Goal: Task Accomplishment & Management: Manage account settings

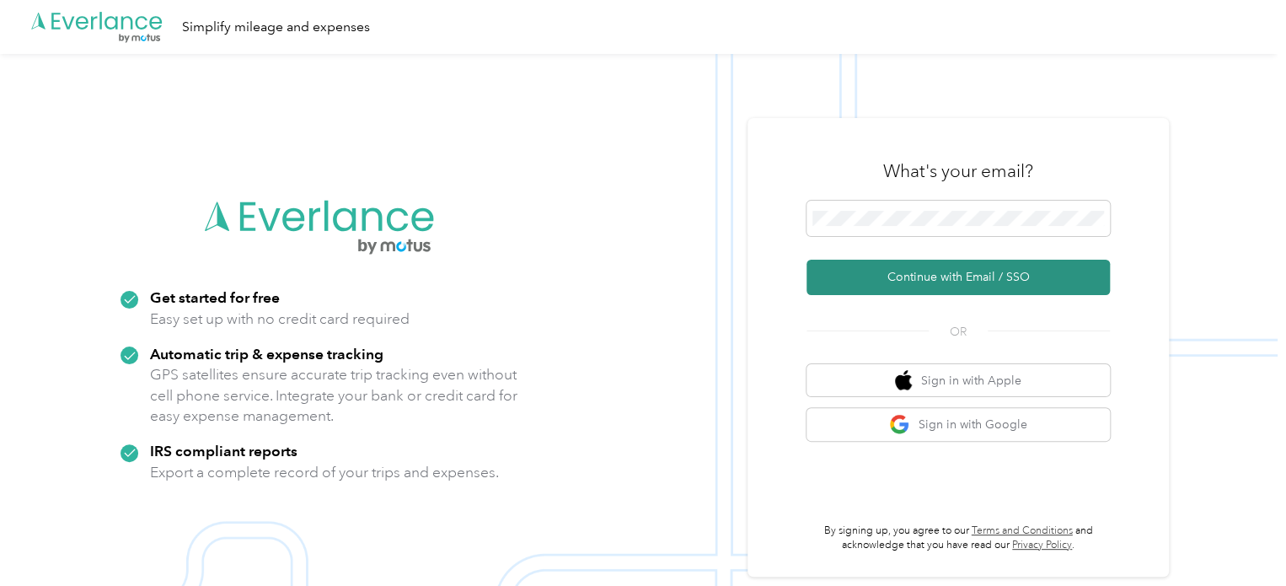
click at [970, 289] on button "Continue with Email / SSO" at bounding box center [958, 277] width 303 height 35
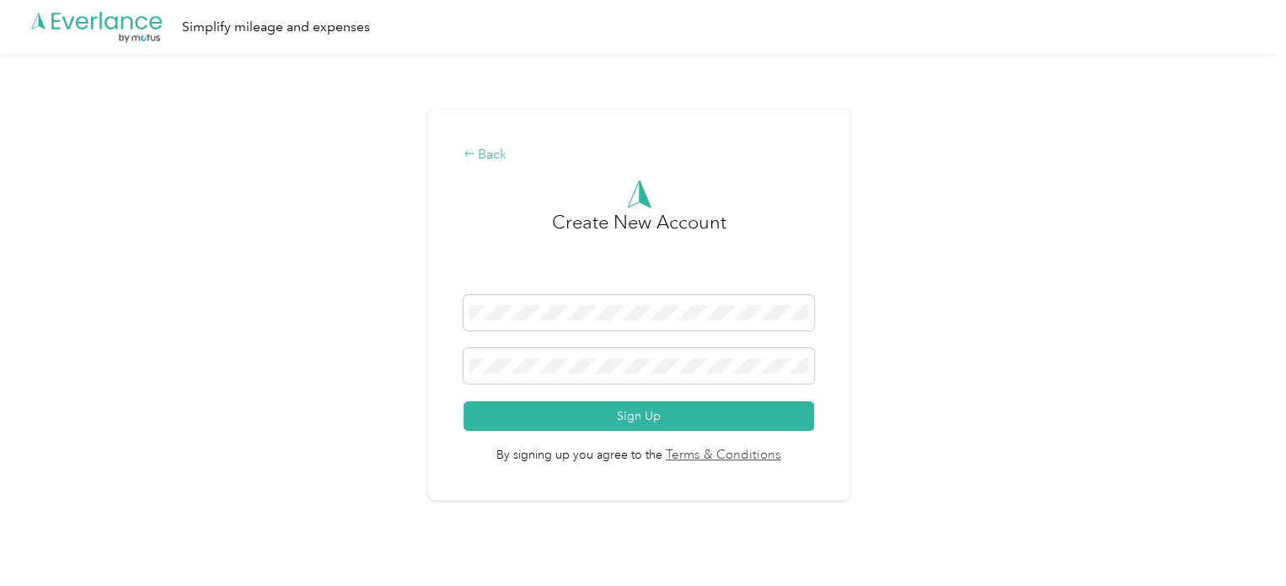
click at [487, 154] on div "Back" at bounding box center [639, 155] width 351 height 20
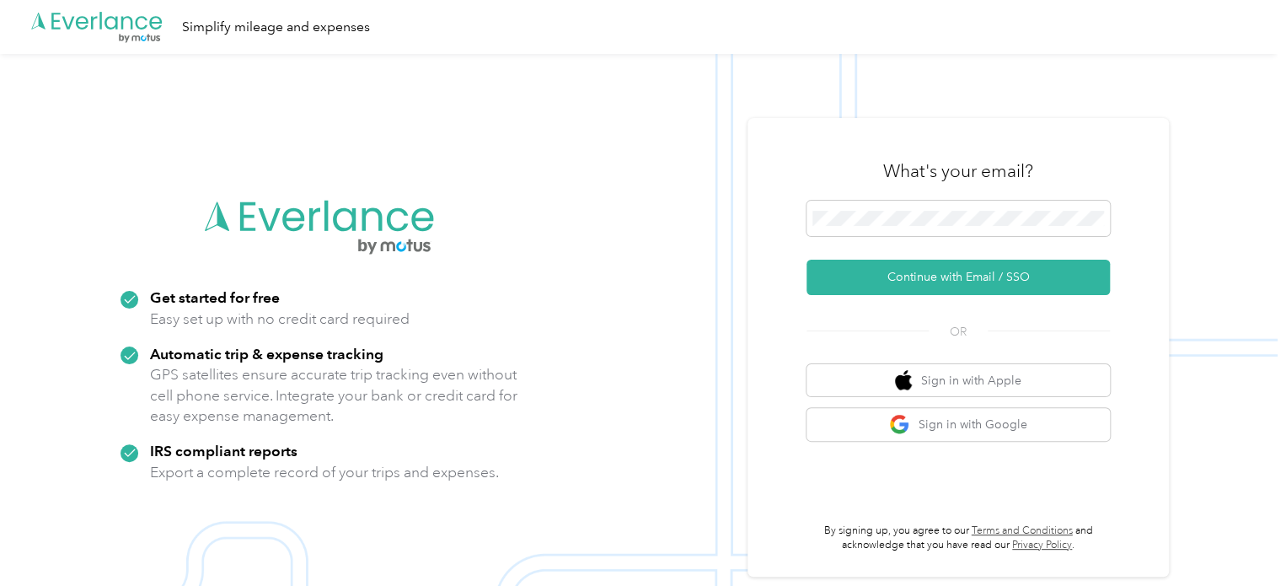
drag, startPoint x: 998, startPoint y: 210, endPoint x: 765, endPoint y: 220, distance: 232.8
click at [765, 220] on div "What's your email? Continue with Email / SSO OR Sign in with Apple Sign in with…" at bounding box center [958, 347] width 421 height 458
click at [502, 198] on div ".cls-1 { fill: #00adee; } .cls-2 { fill: #fff; } .cls-3 { fill: #707372; } .cls…" at bounding box center [639, 347] width 1278 height 586
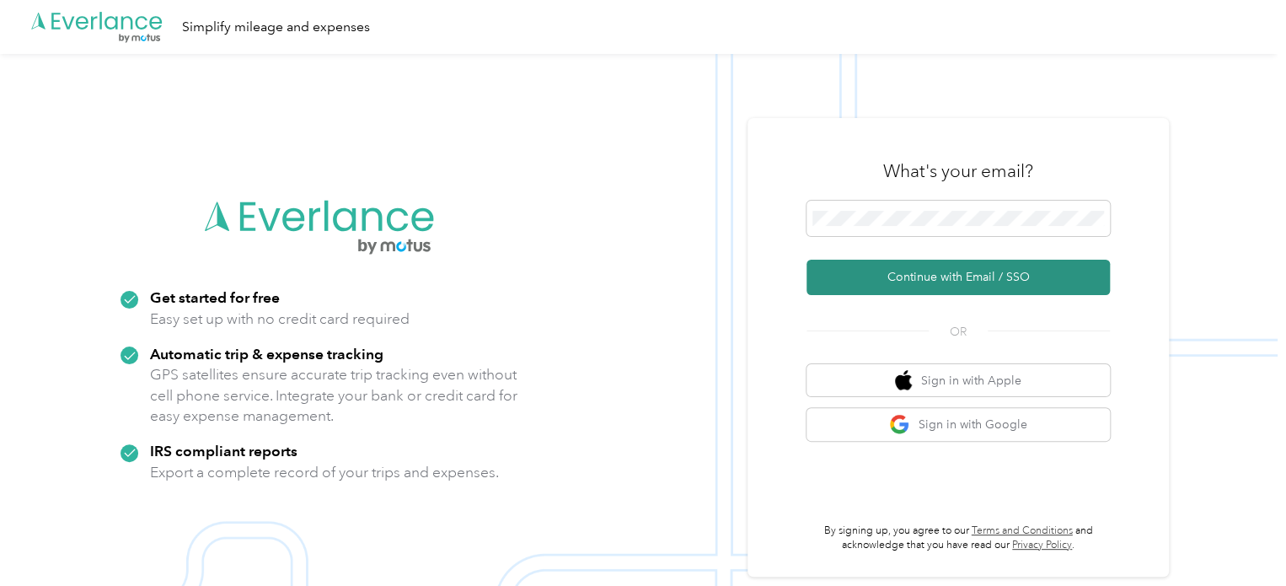
click at [959, 277] on button "Continue with Email / SSO" at bounding box center [958, 277] width 303 height 35
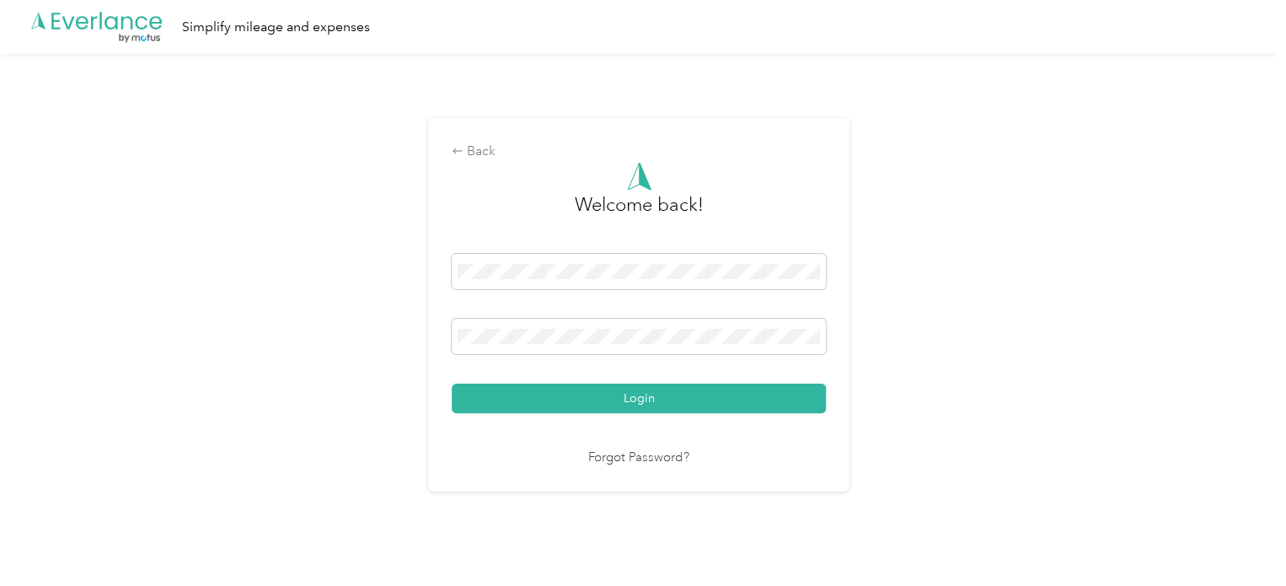
click at [614, 455] on link "Forgot Password?" at bounding box center [638, 457] width 101 height 19
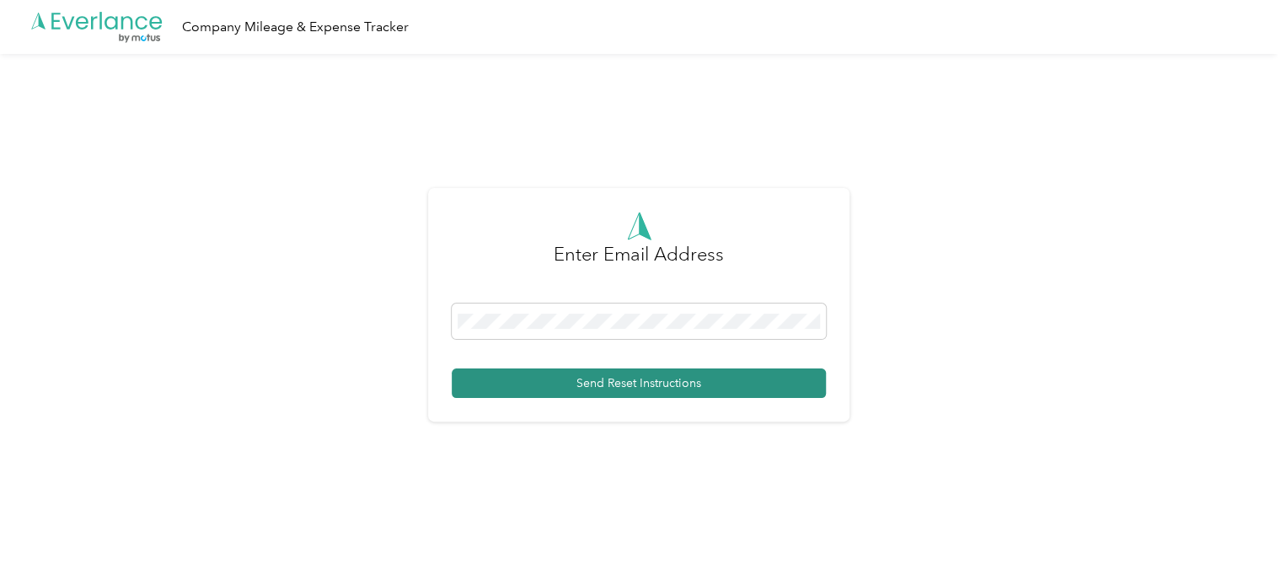
click at [643, 384] on button "Send Reset Instructions" at bounding box center [639, 382] width 374 height 29
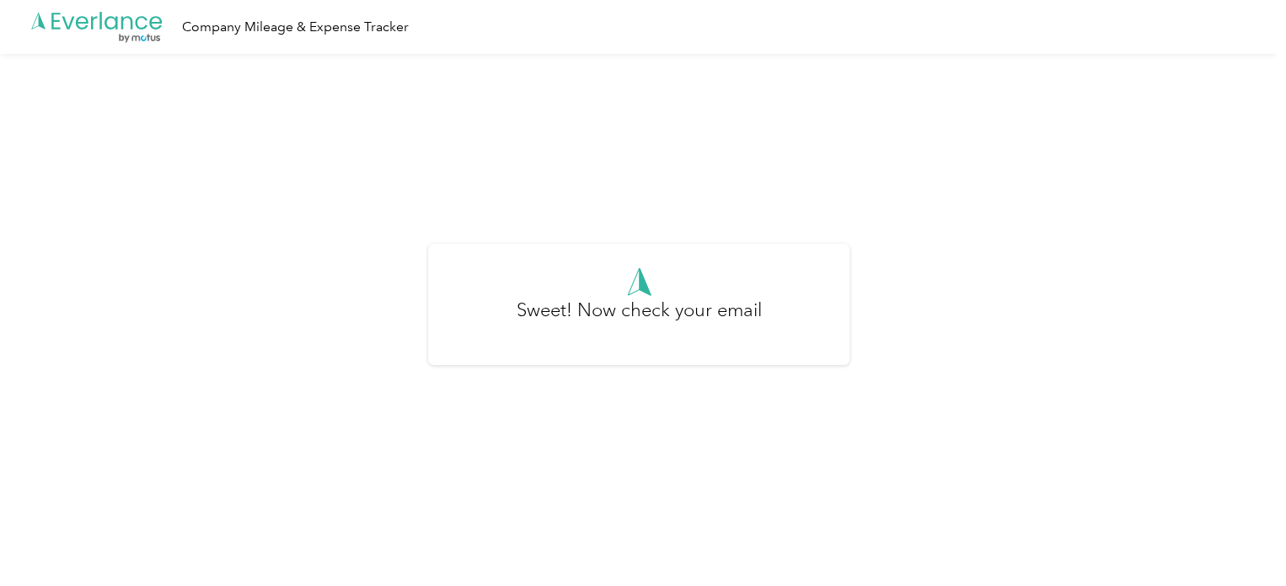
click at [110, 29] on icon at bounding box center [111, 22] width 13 height 13
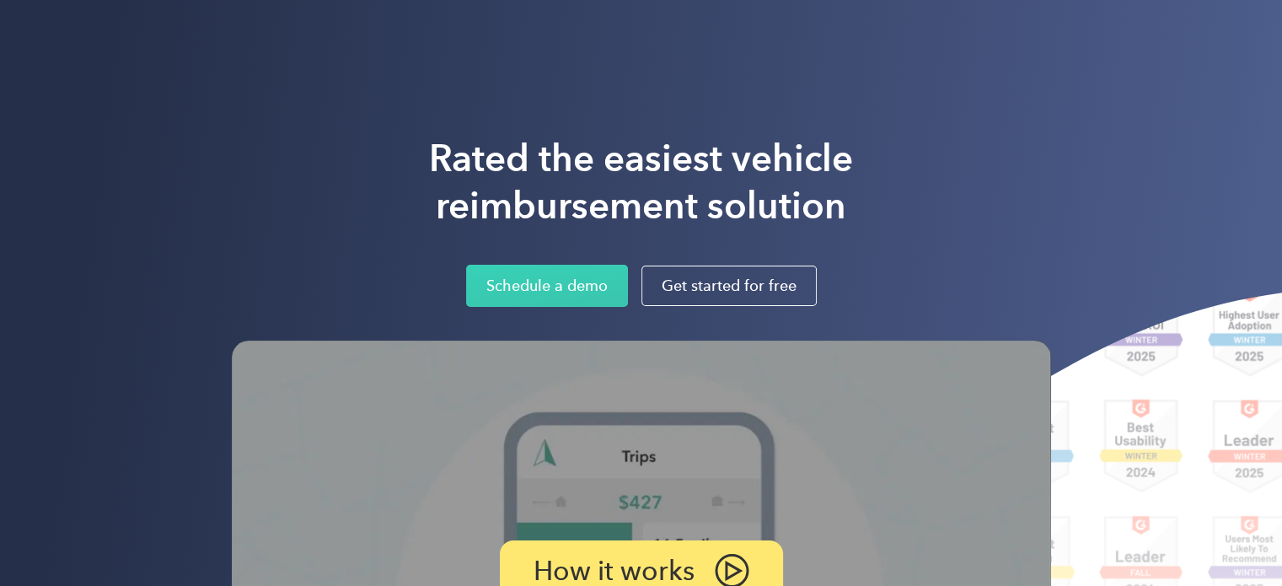
click at [907, 29] on div "Login" at bounding box center [897, 30] width 31 height 21
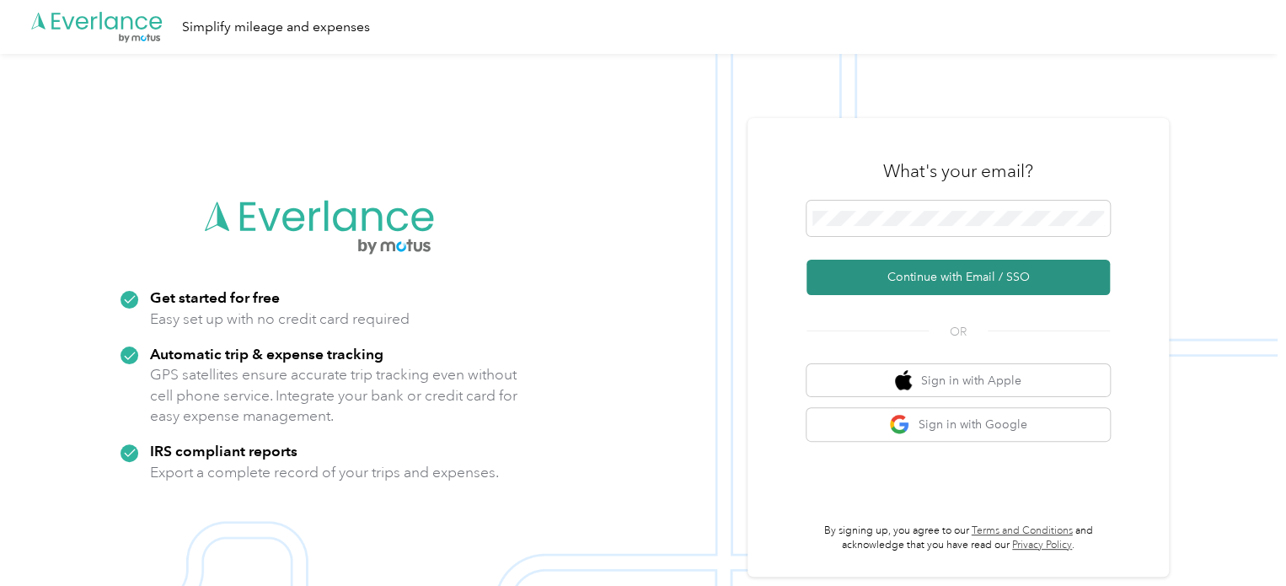
click at [941, 271] on button "Continue with Email / SSO" at bounding box center [958, 277] width 303 height 35
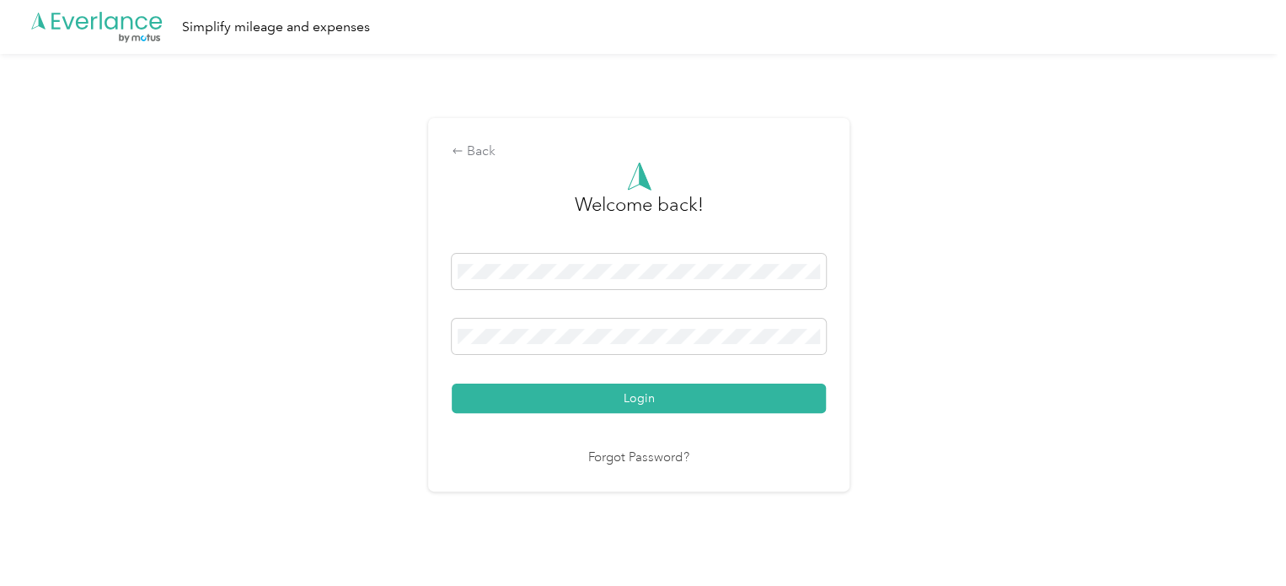
click at [452, 383] on button "Login" at bounding box center [639, 397] width 374 height 29
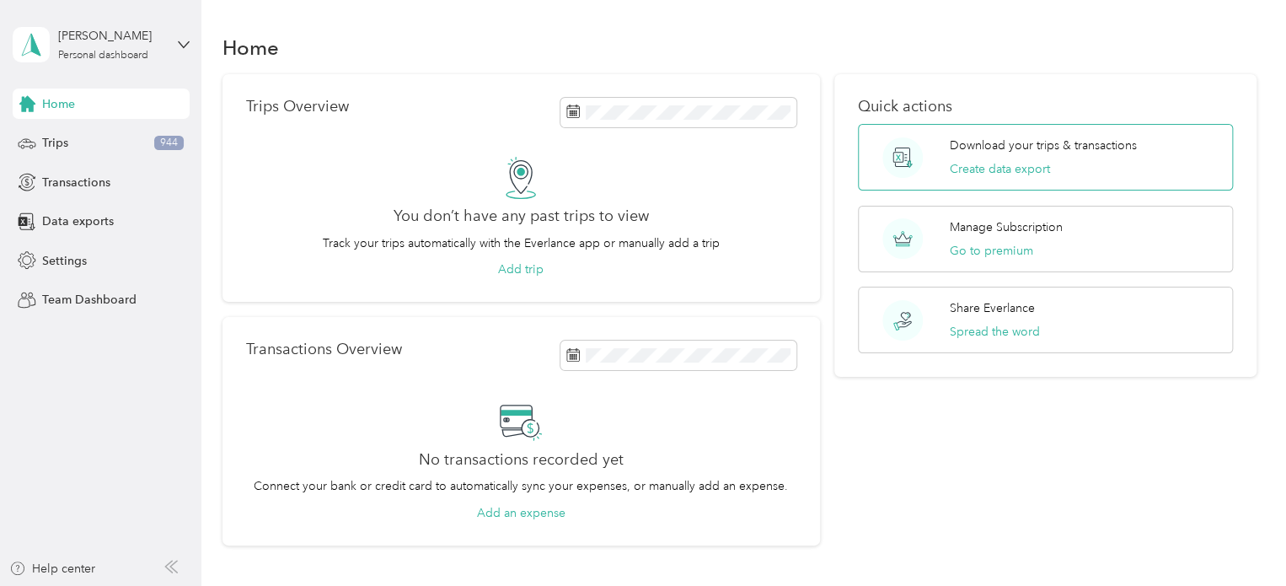
click at [1006, 144] on p "Download your trips & transactions" at bounding box center [1043, 146] width 187 height 18
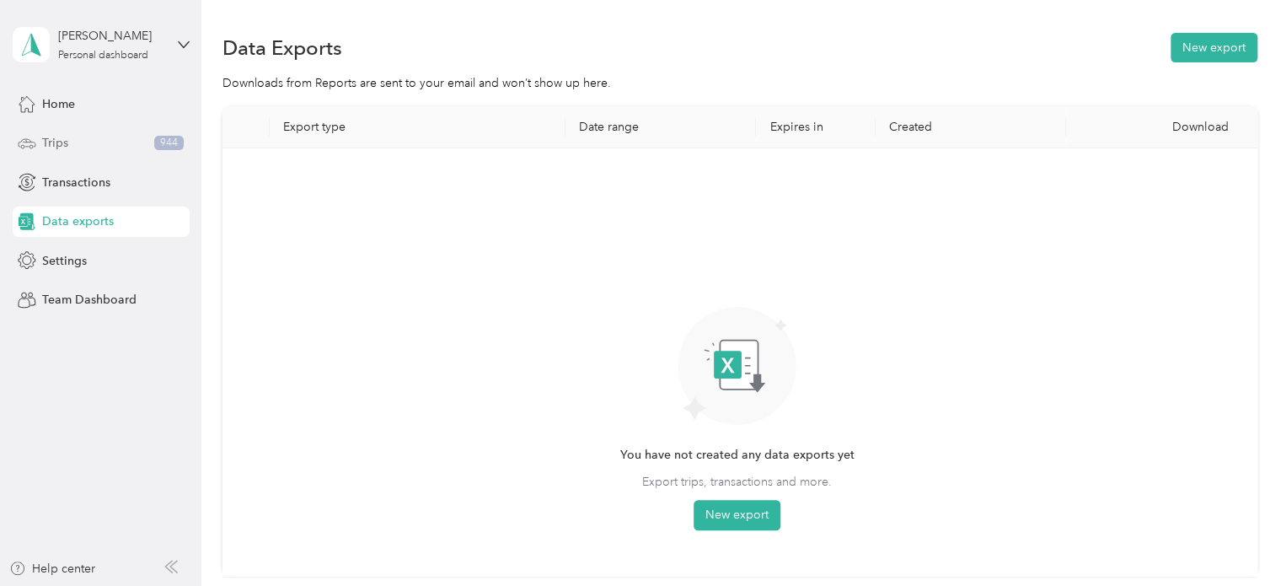
click at [75, 144] on div "Trips 944" at bounding box center [101, 143] width 177 height 30
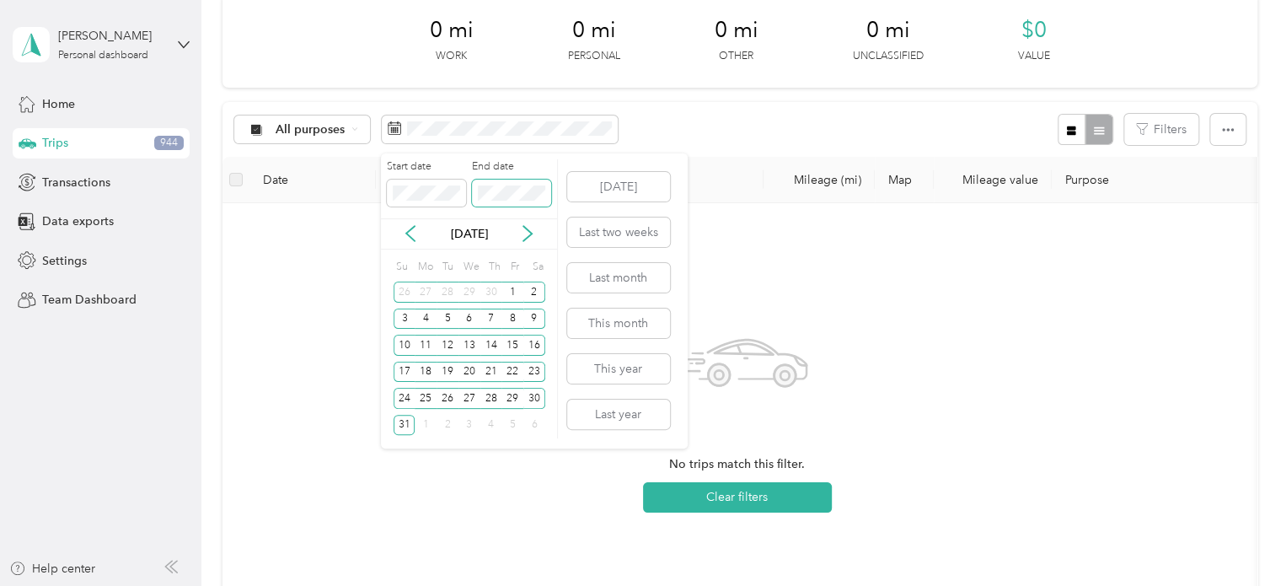
scroll to position [84, 0]
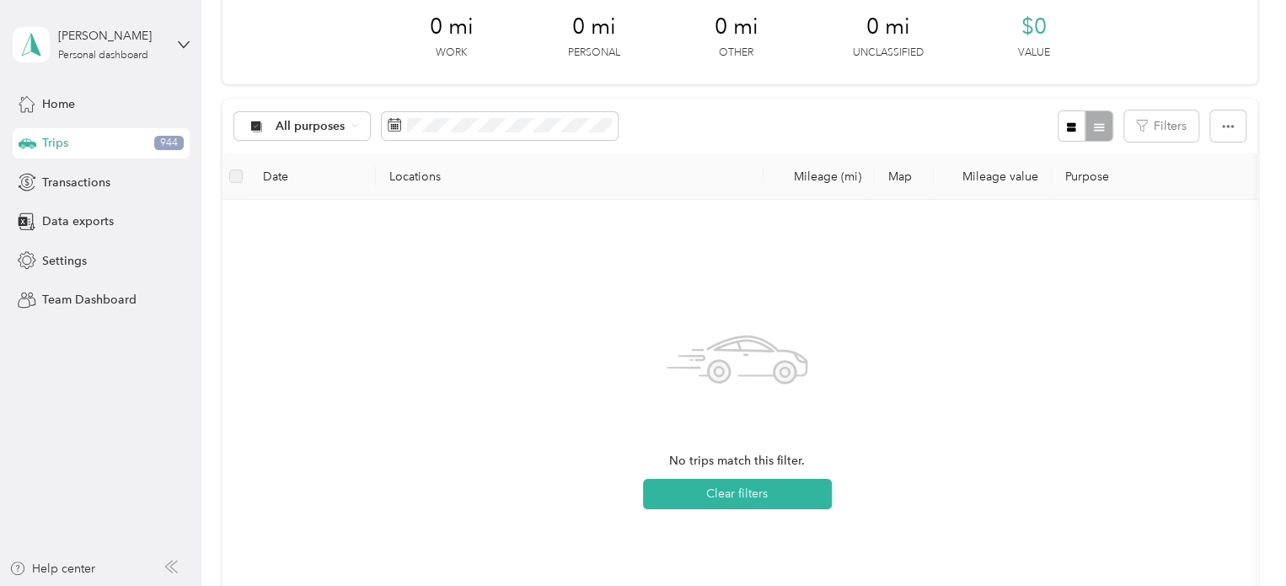
click at [324, 232] on div "No trips match this filter. Clear filters" at bounding box center [737, 413] width 1003 height 401
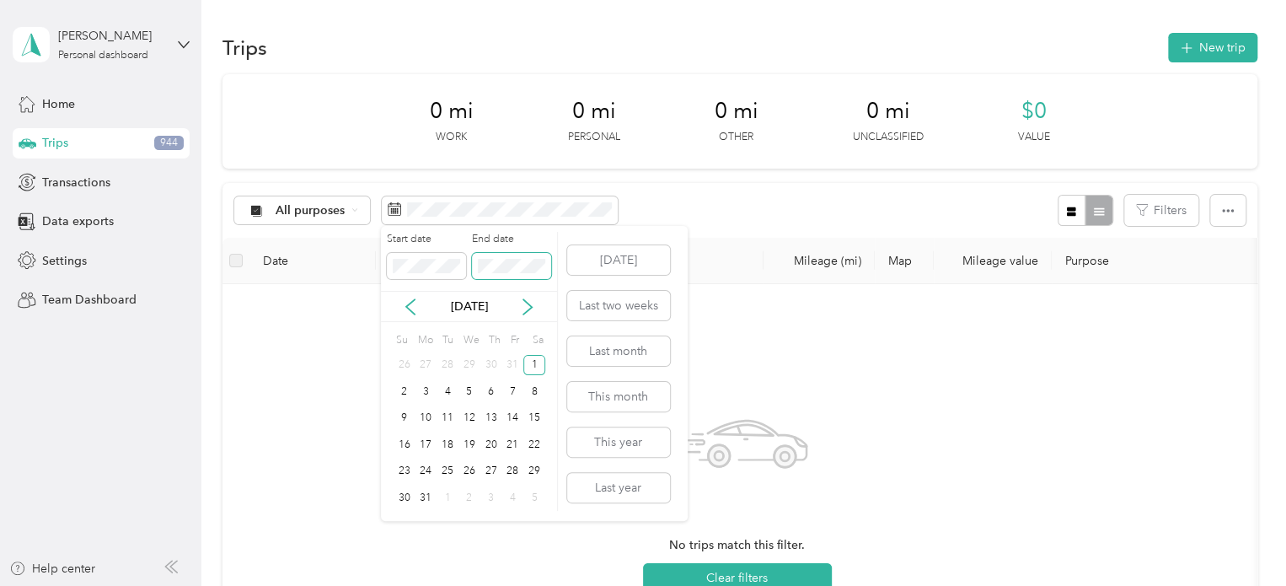
click at [521, 274] on span at bounding box center [511, 266] width 79 height 27
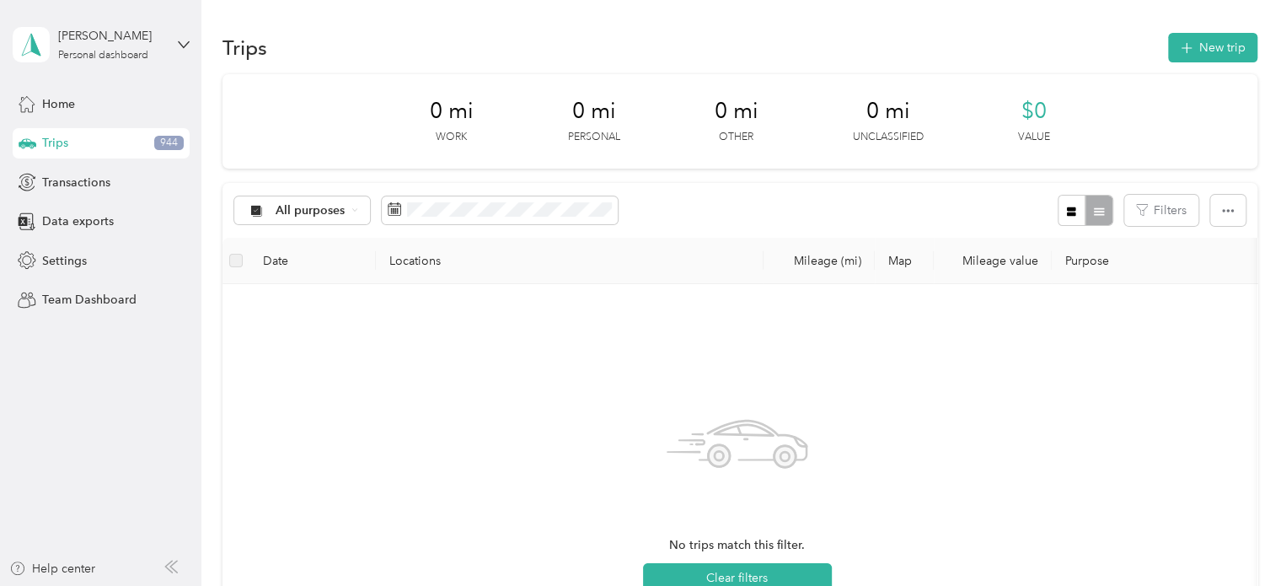
click at [774, 325] on div "No trips match this filter. Clear filters" at bounding box center [737, 497] width 1003 height 401
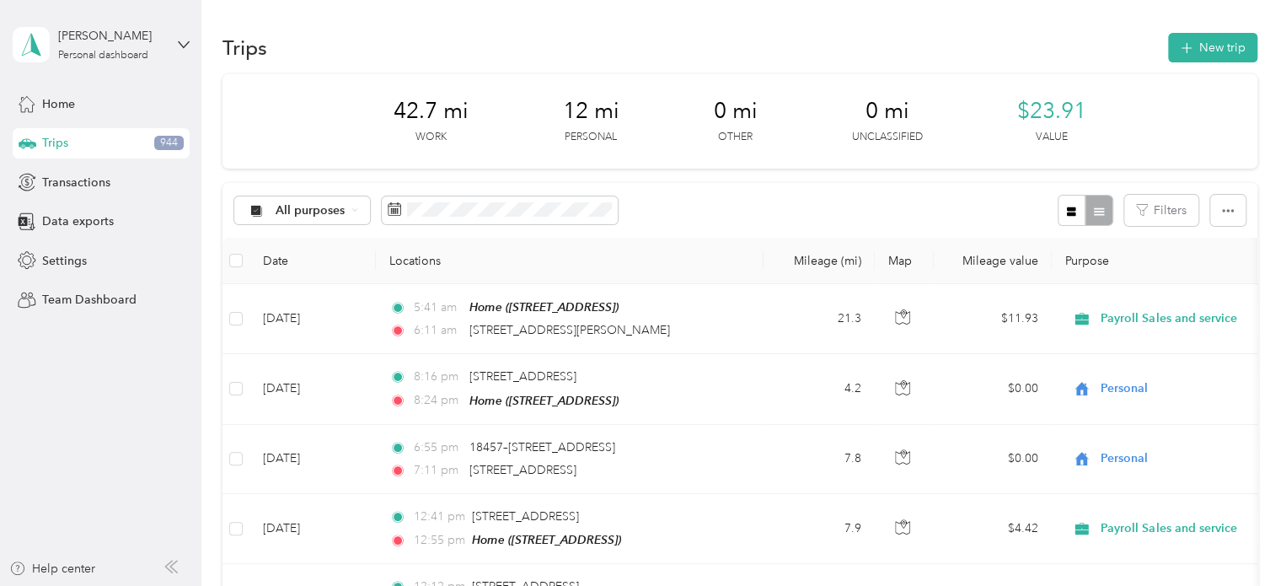
click at [809, 199] on div "All purposes Filters" at bounding box center [739, 210] width 1035 height 55
click at [1234, 206] on button "button" at bounding box center [1227, 210] width 35 height 31
click at [1192, 272] on span "Export" at bounding box center [1199, 272] width 35 height 14
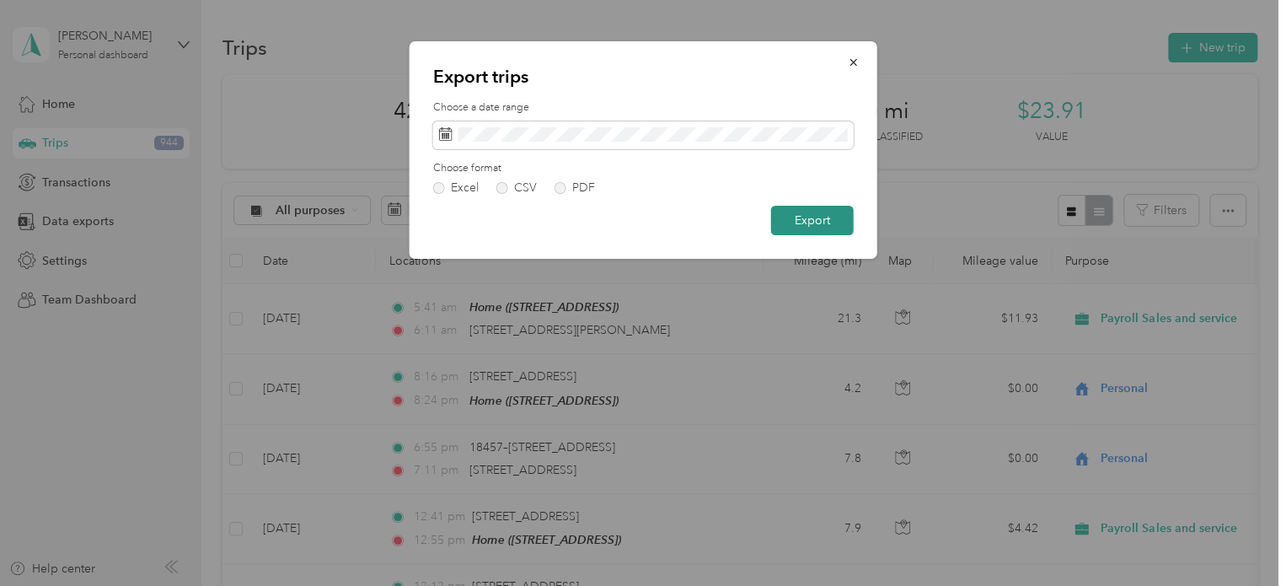
click at [807, 222] on button "Export" at bounding box center [812, 220] width 83 height 29
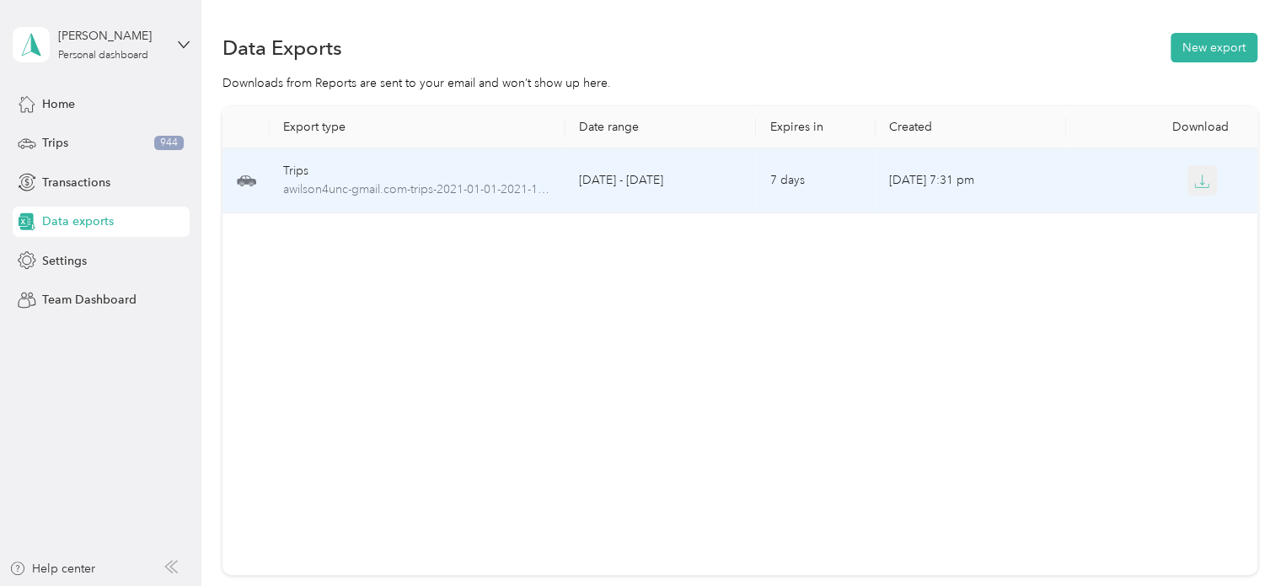
click at [1194, 188] on icon "button" at bounding box center [1201, 181] width 15 height 15
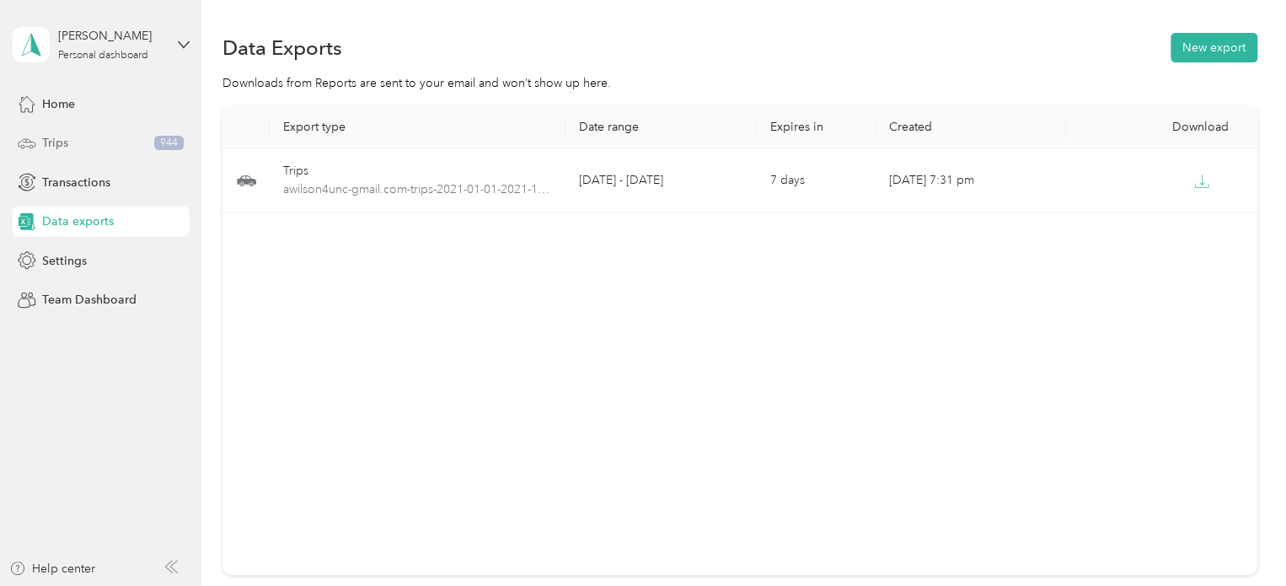
click at [54, 147] on span "Trips" at bounding box center [55, 143] width 26 height 18
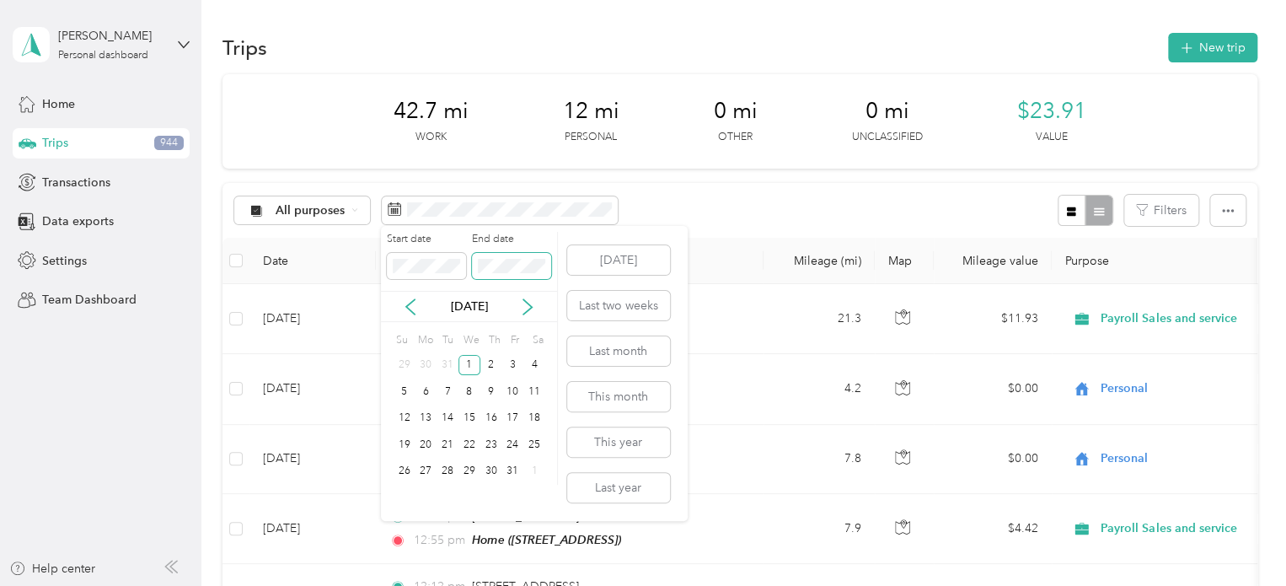
click at [535, 257] on span at bounding box center [511, 266] width 79 height 27
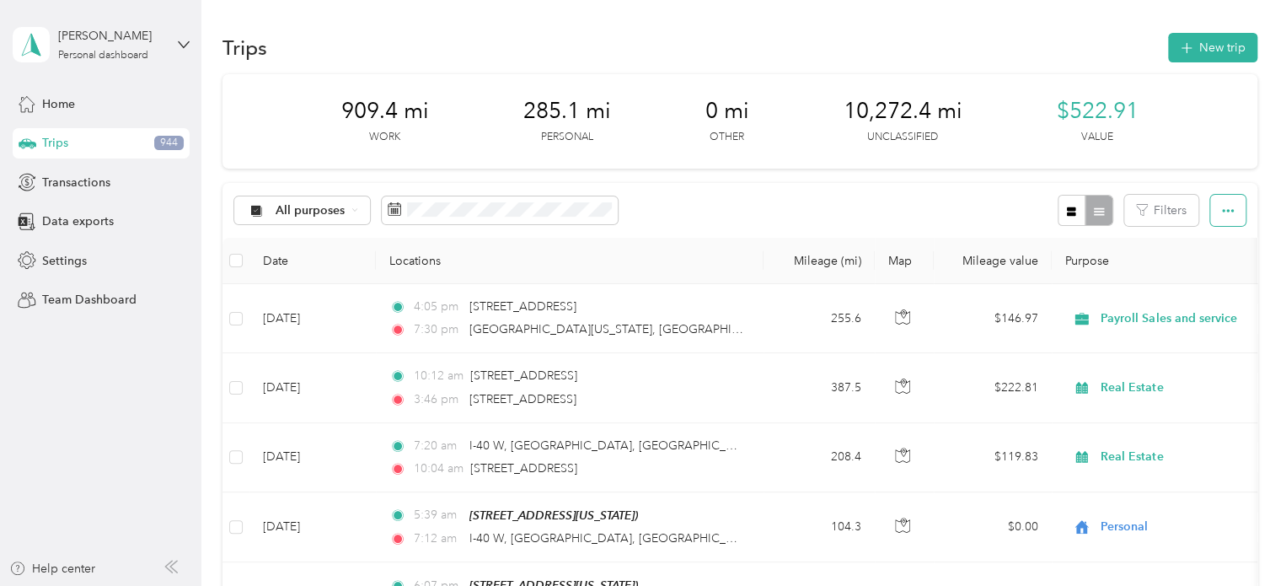
click at [1231, 210] on button "button" at bounding box center [1227, 210] width 35 height 31
click at [1200, 273] on span "Export" at bounding box center [1199, 272] width 35 height 14
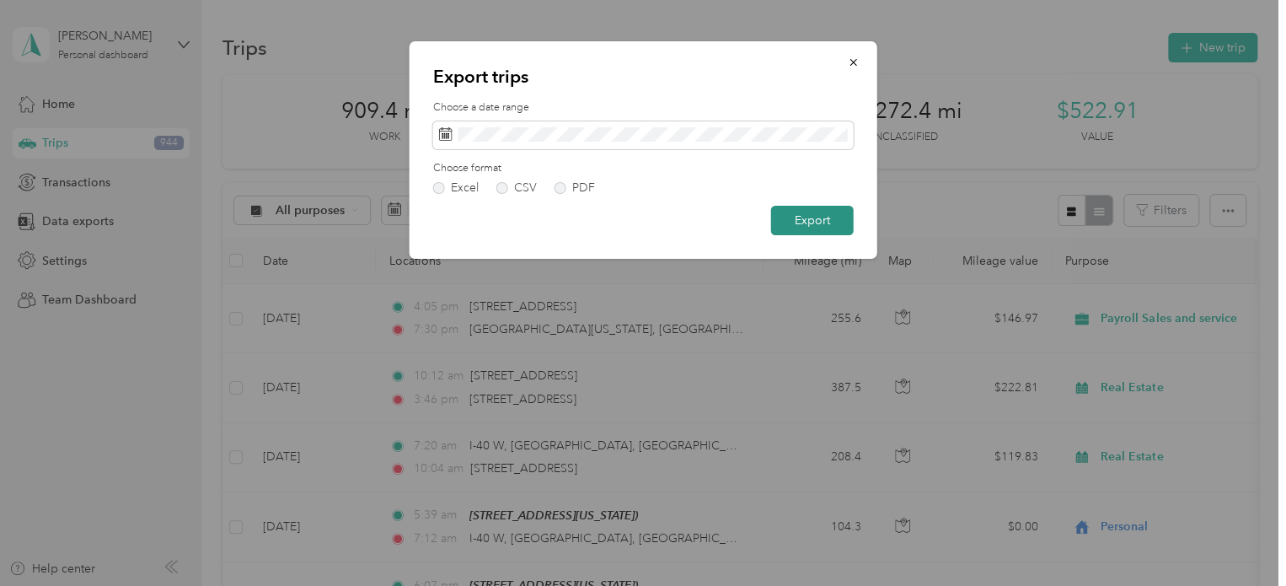
click at [817, 216] on button "Export" at bounding box center [812, 220] width 83 height 29
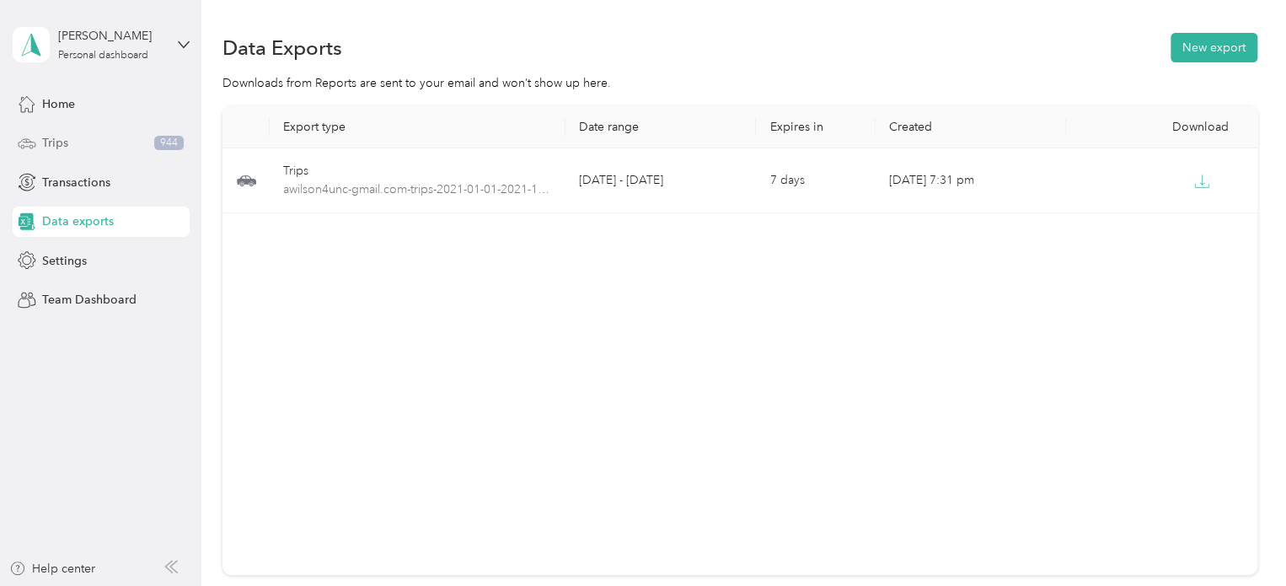
click at [57, 147] on span "Trips" at bounding box center [55, 143] width 26 height 18
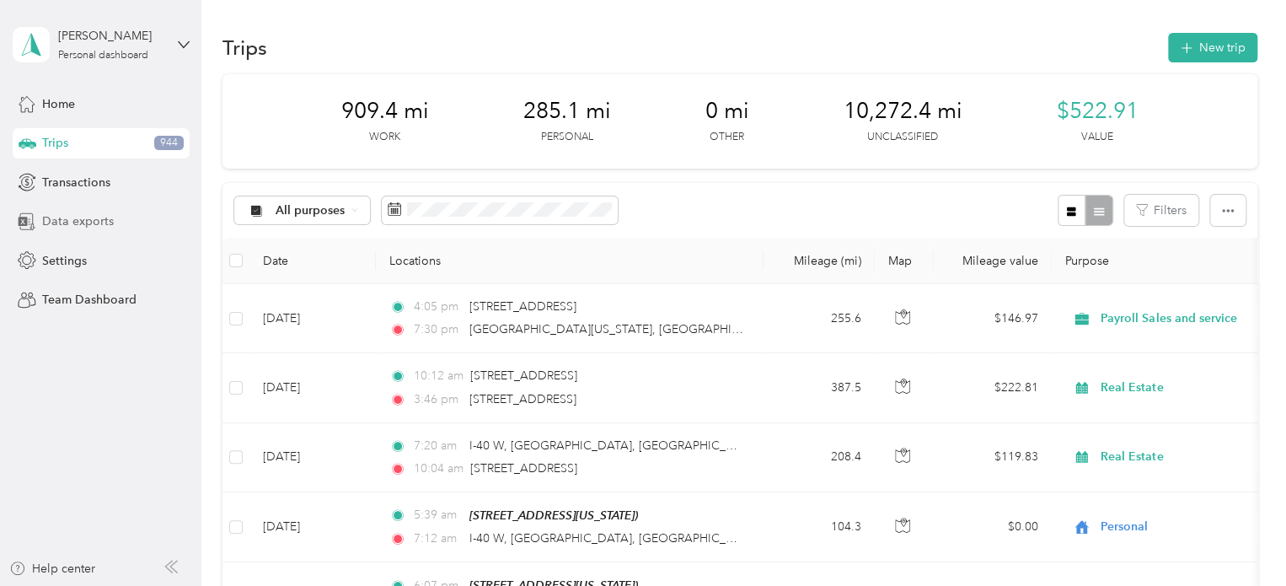
click at [82, 223] on span "Data exports" at bounding box center [78, 221] width 72 height 18
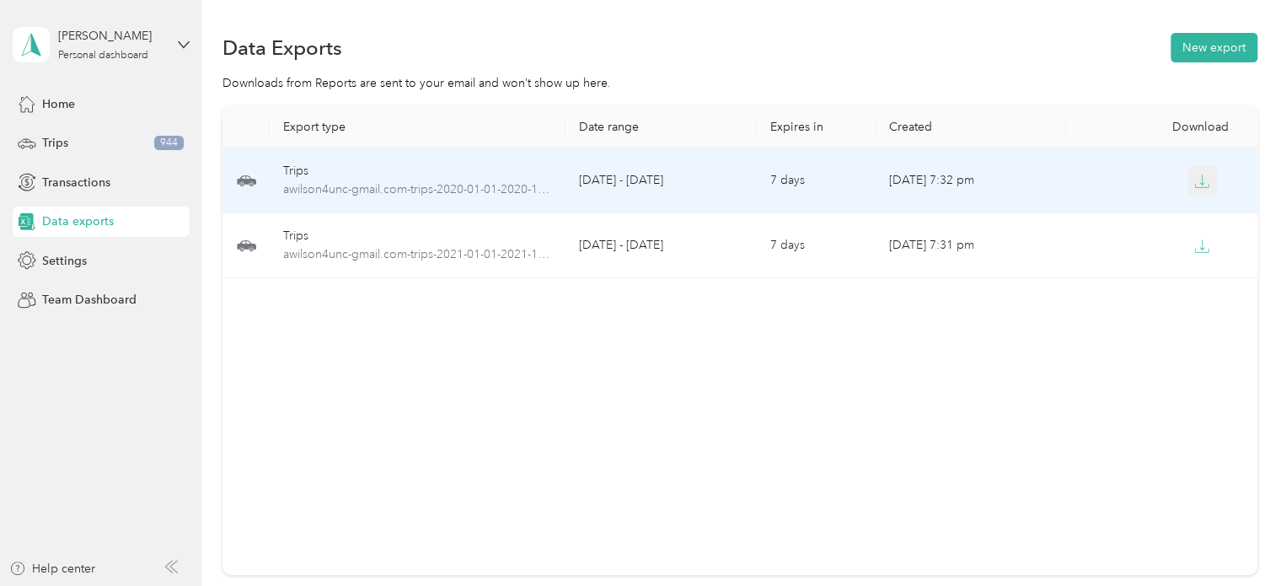
click at [1200, 177] on icon "button" at bounding box center [1202, 179] width 5 height 10
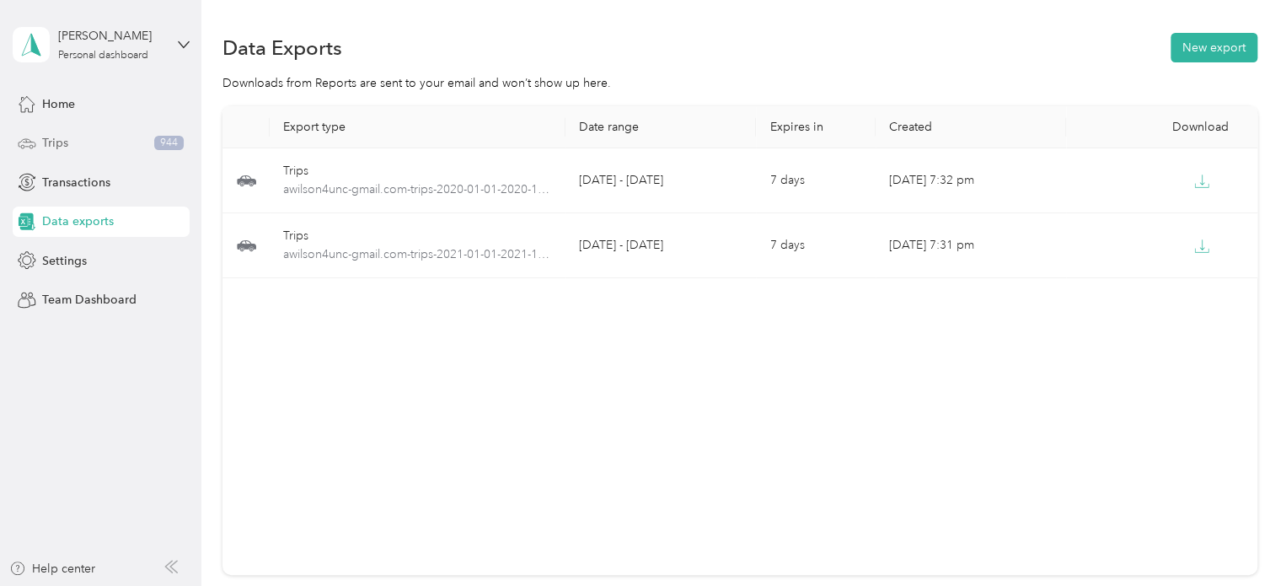
click at [64, 145] on span "Trips" at bounding box center [55, 143] width 26 height 18
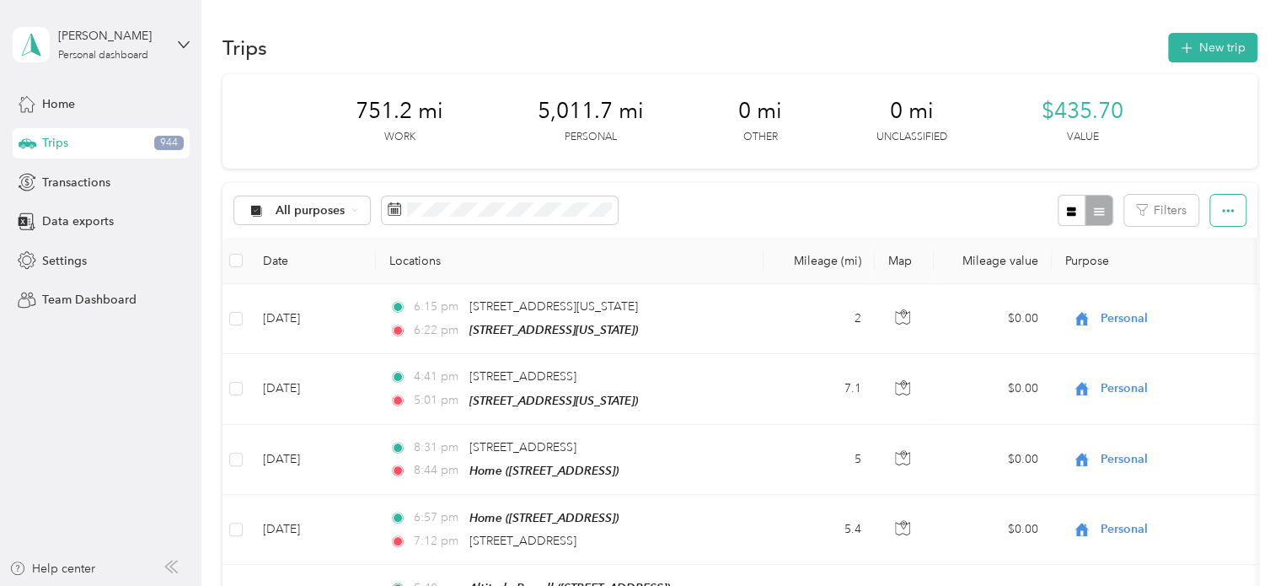
click at [1230, 207] on button "button" at bounding box center [1227, 210] width 35 height 31
click at [1200, 276] on span "Export" at bounding box center [1199, 272] width 35 height 14
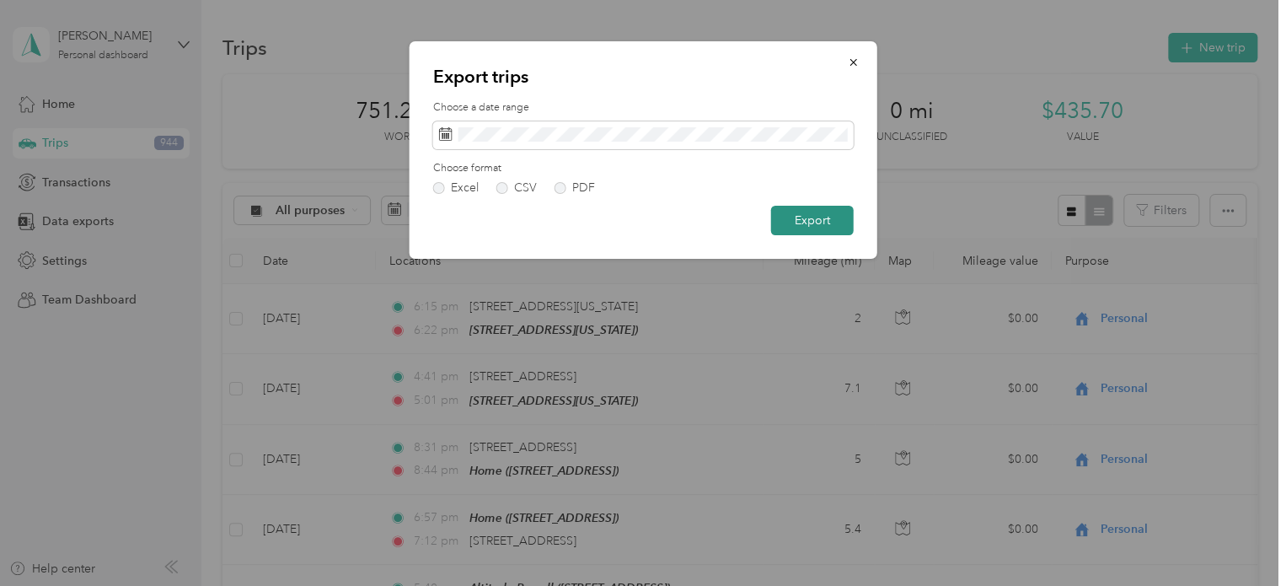
click at [789, 213] on button "Export" at bounding box center [812, 220] width 83 height 29
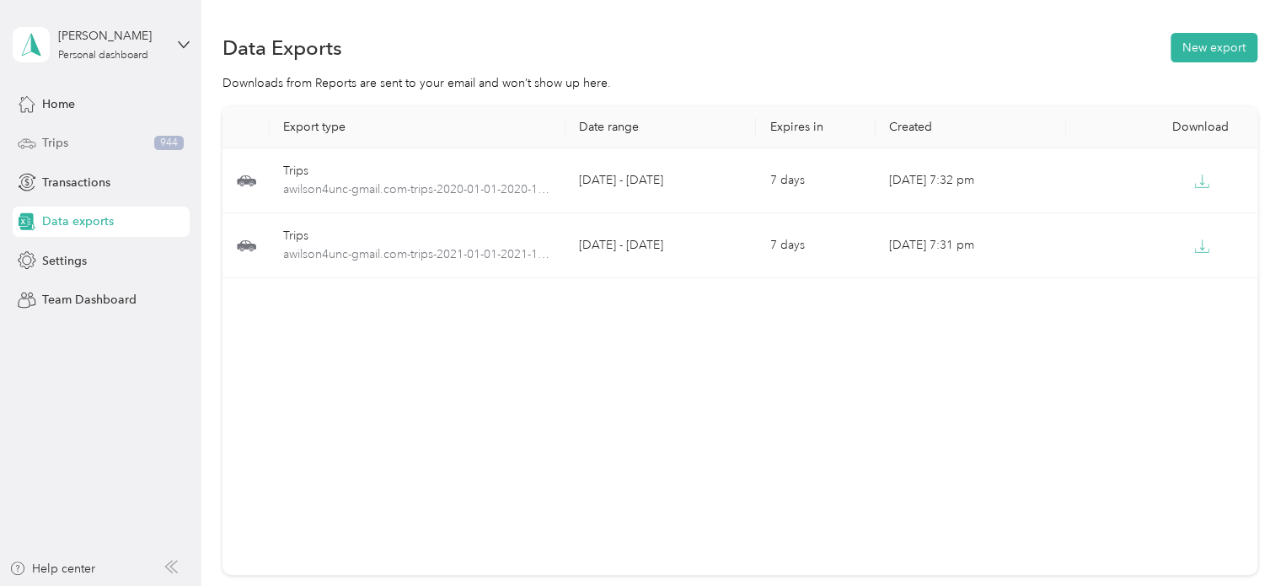
click at [58, 136] on span "Trips" at bounding box center [55, 143] width 26 height 18
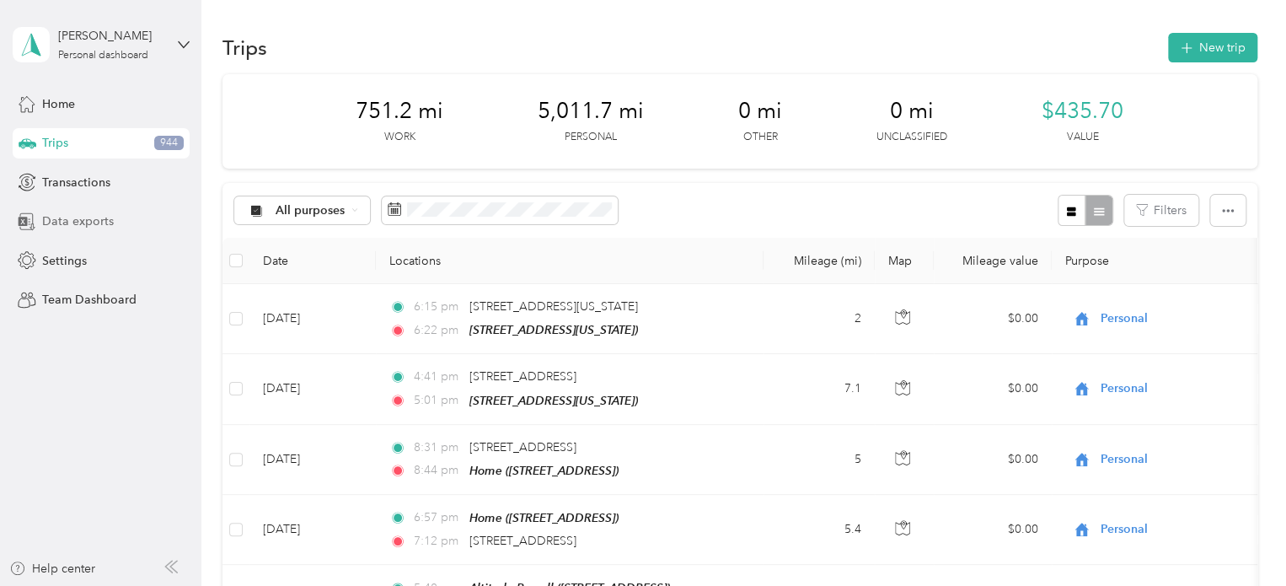
click at [84, 222] on span "Data exports" at bounding box center [78, 221] width 72 height 18
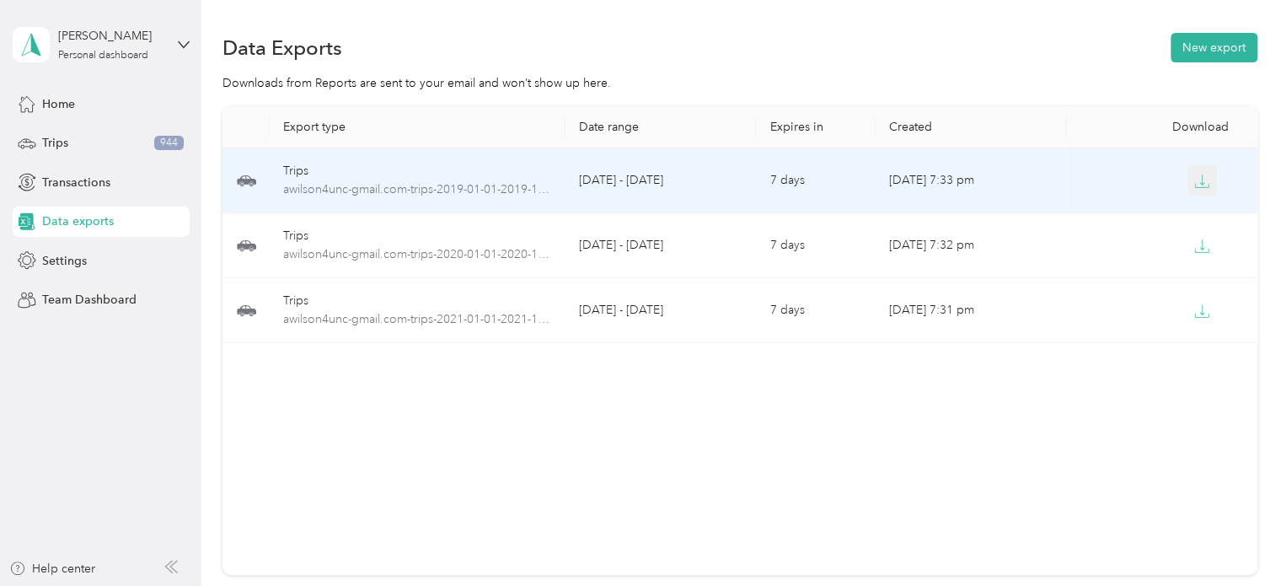
click at [1194, 179] on icon "button" at bounding box center [1201, 181] width 15 height 15
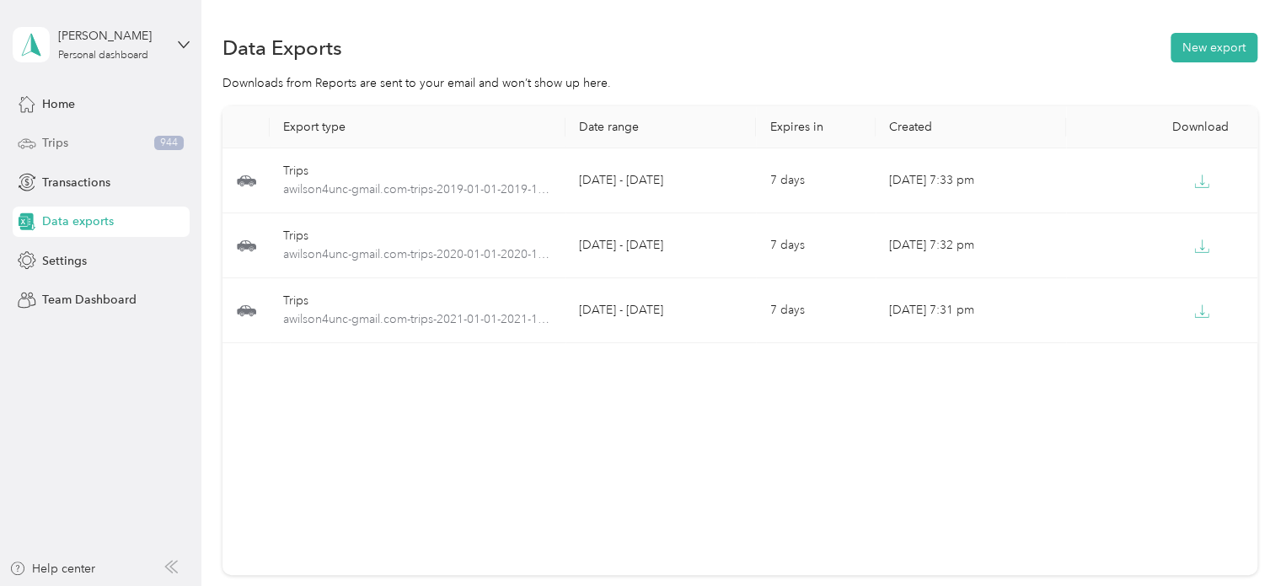
click at [67, 141] on div "Trips 944" at bounding box center [101, 143] width 177 height 30
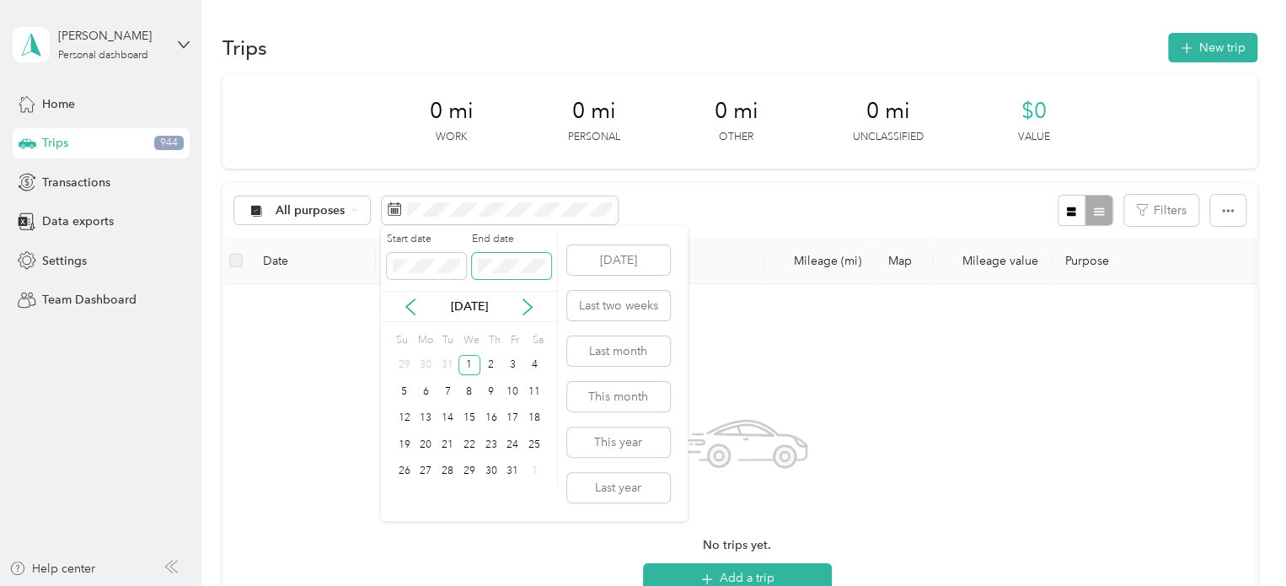
click at [530, 254] on span at bounding box center [511, 266] width 79 height 27
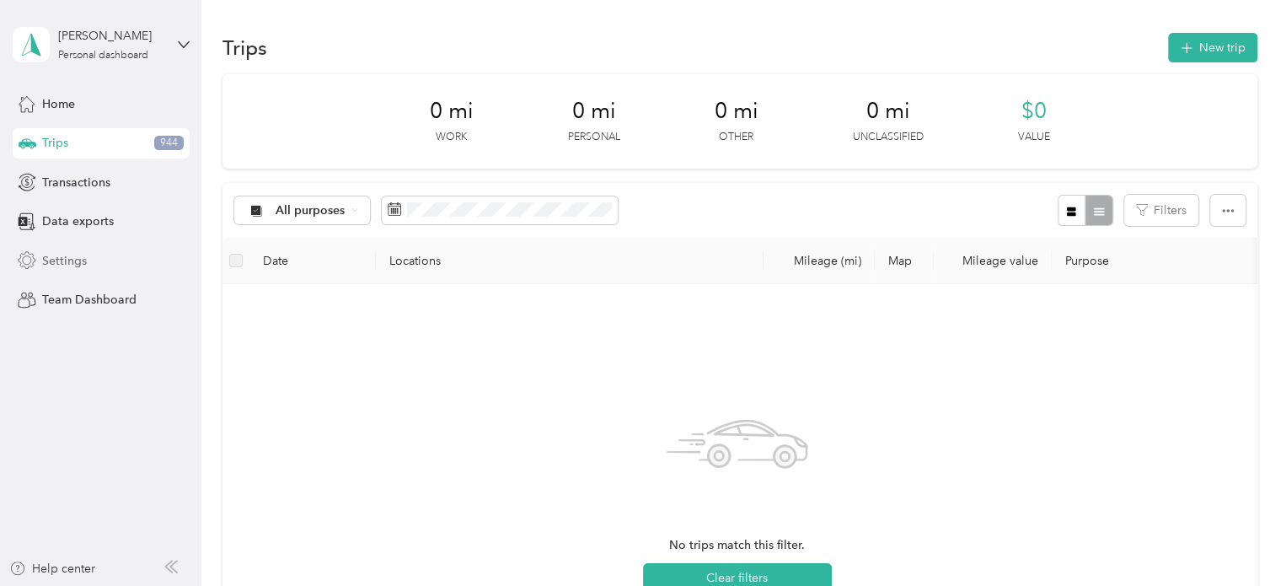
click at [73, 262] on span "Settings" at bounding box center [64, 261] width 45 height 18
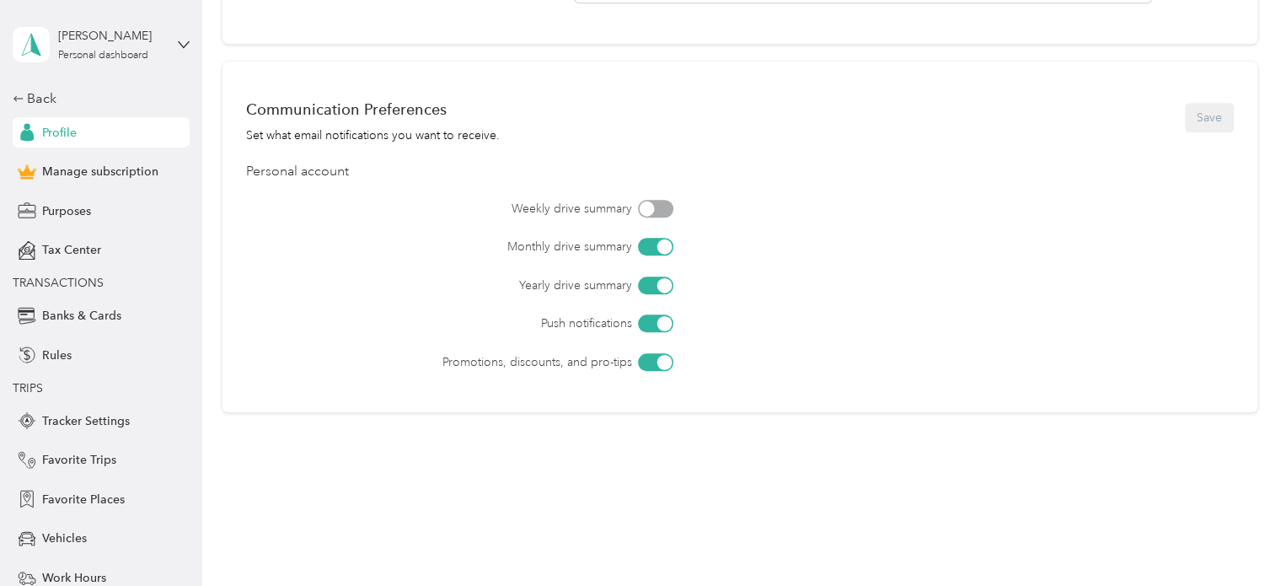
scroll to position [705, 0]
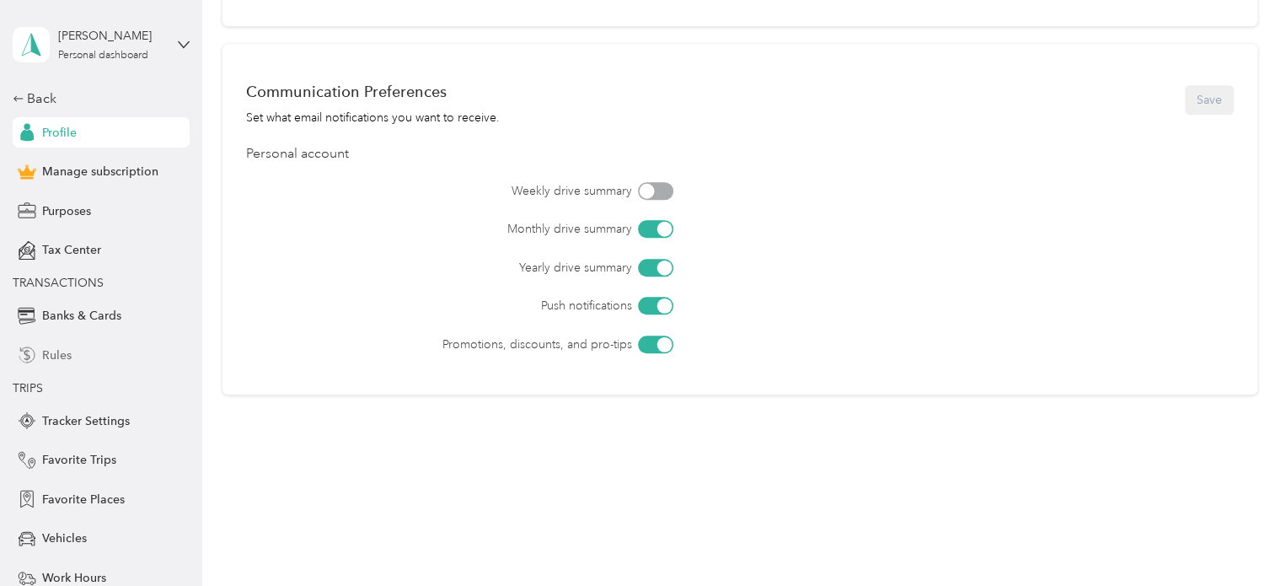
click at [52, 356] on span "Rules" at bounding box center [56, 355] width 29 height 18
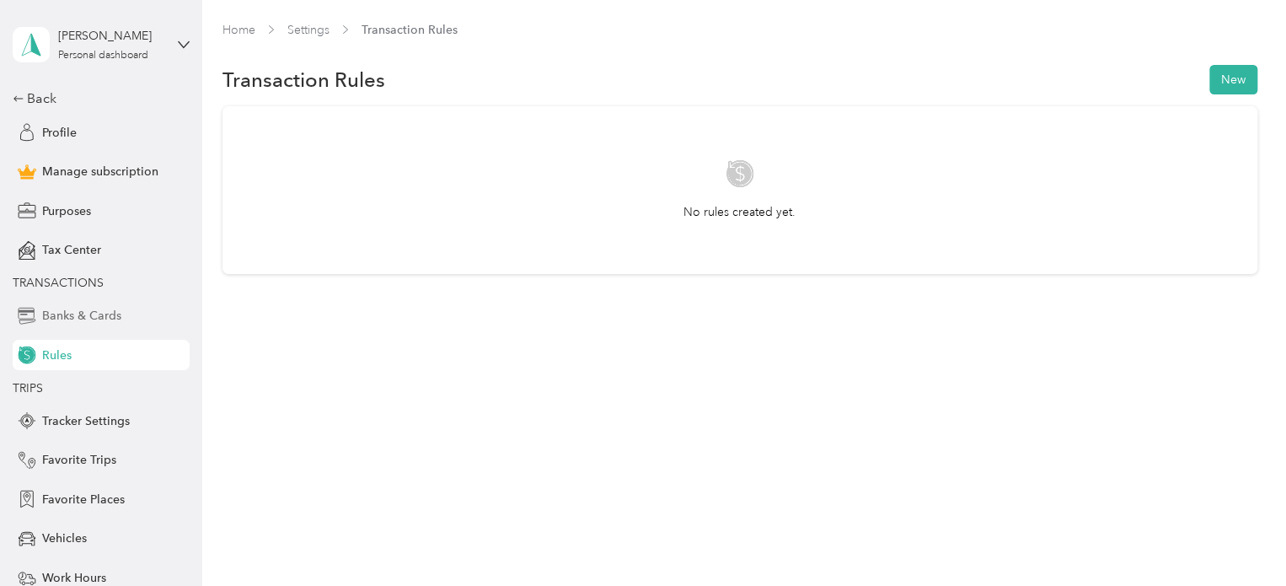
click at [106, 312] on span "Banks & Cards" at bounding box center [81, 316] width 79 height 18
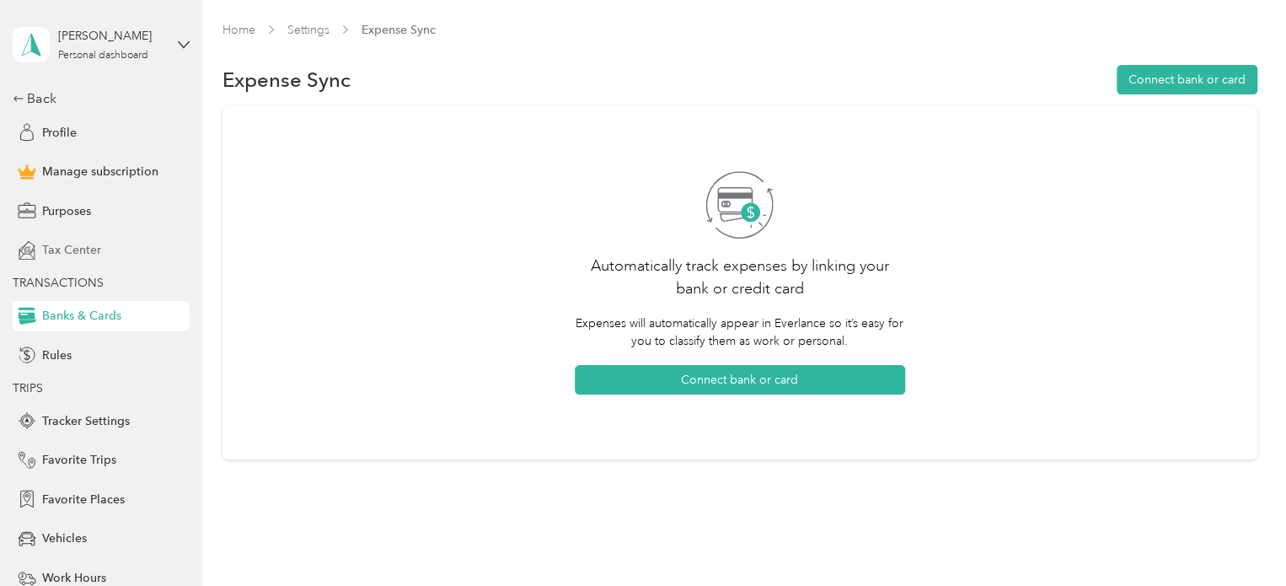
click at [71, 254] on span "Tax Center" at bounding box center [71, 250] width 59 height 18
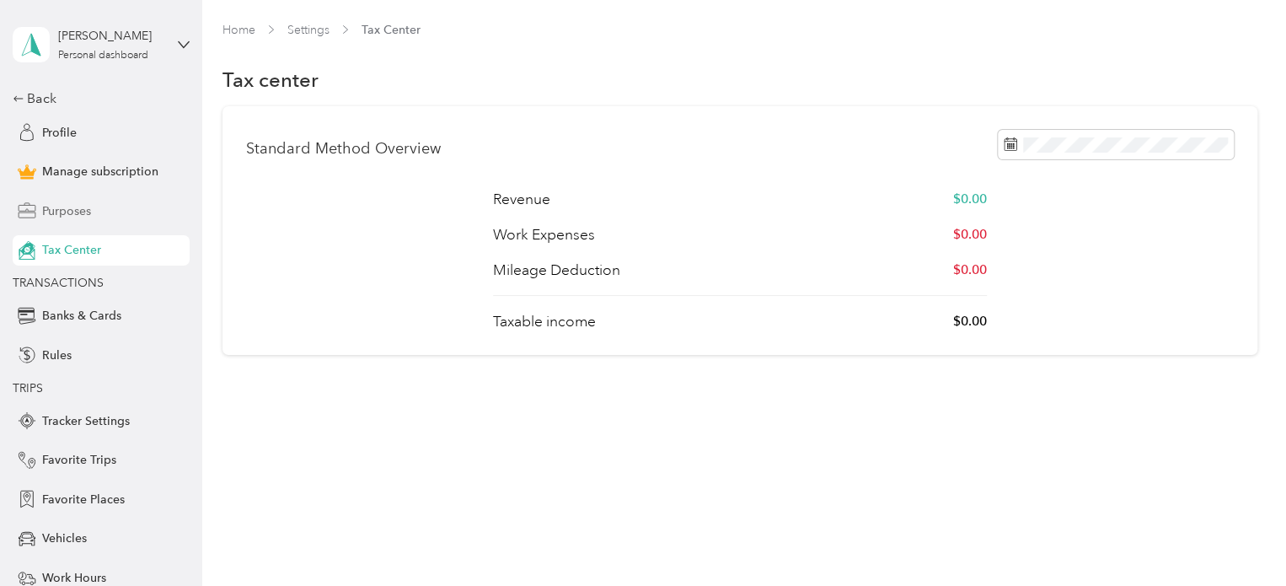
click at [88, 211] on div "Purposes" at bounding box center [101, 211] width 177 height 30
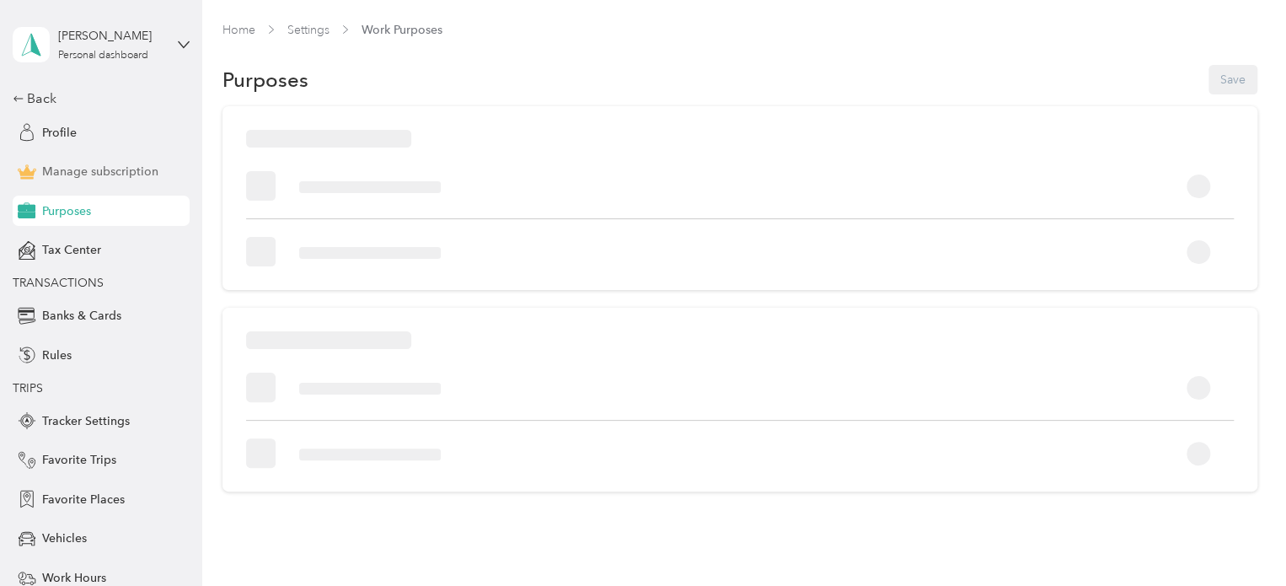
click at [88, 173] on span "Manage subscription" at bounding box center [100, 172] width 116 height 18
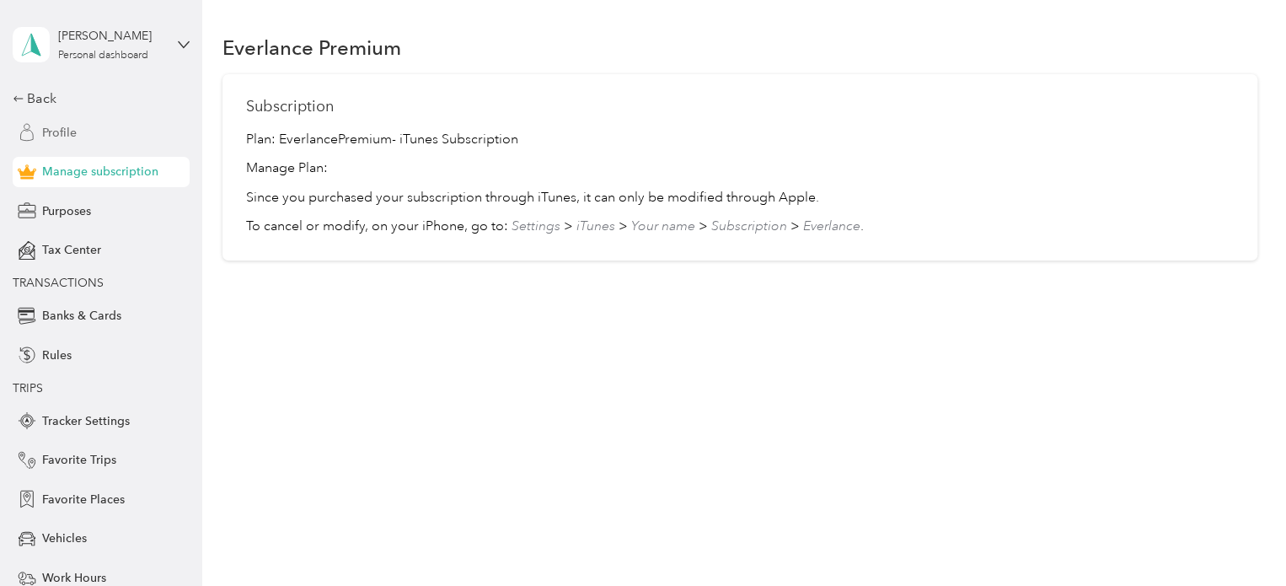
click at [42, 126] on span "Profile" at bounding box center [59, 133] width 35 height 18
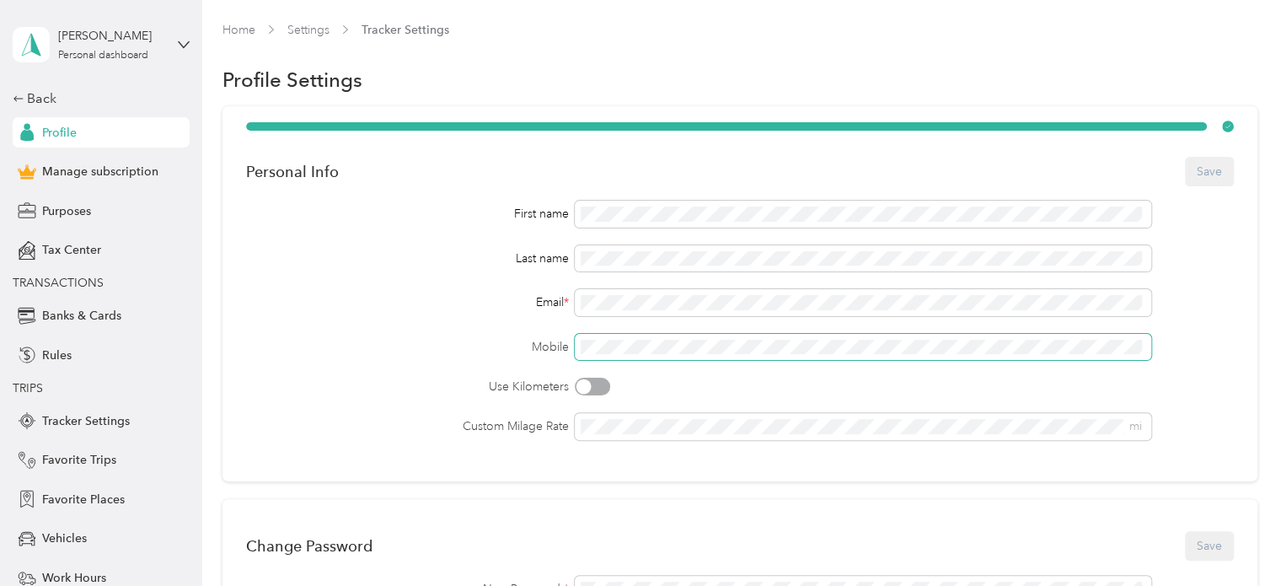
click at [554, 351] on div "Mobile" at bounding box center [740, 347] width 988 height 27
click at [1213, 178] on button "Save" at bounding box center [1209, 171] width 49 height 29
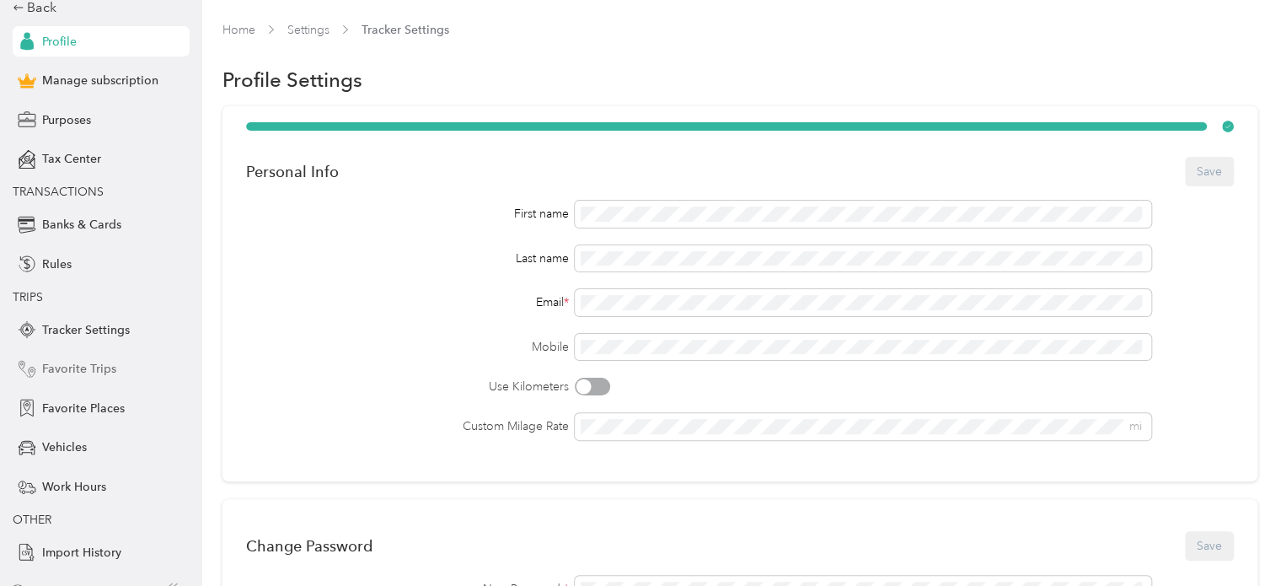
scroll to position [114, 0]
